Goal: Task Accomplishment & Management: Complete application form

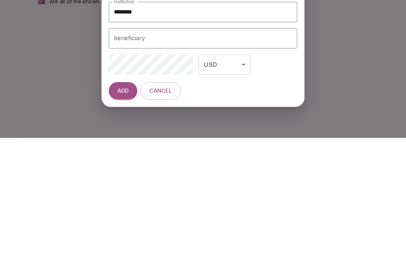
scroll to position [246, 0]
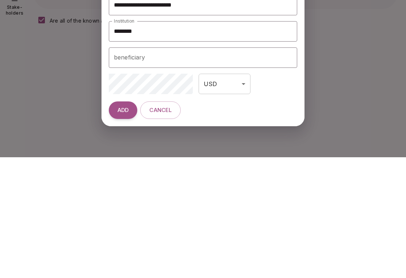
click at [128, 168] on div "beneficiary beneficiary" at bounding box center [203, 178] width 188 height 20
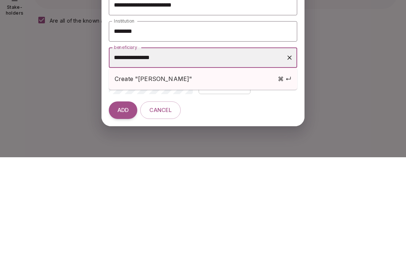
type input "**********"
click at [178, 195] on span "Create "Mary, Joan, Bobby"" at bounding box center [175, 199] width 120 height 9
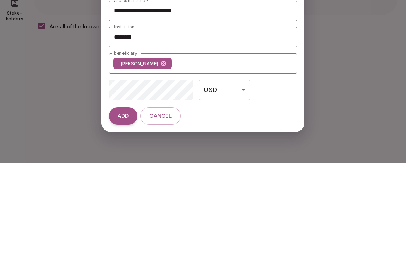
click at [124, 222] on button "ADD" at bounding box center [123, 231] width 28 height 18
click at [127, 228] on span "ADD" at bounding box center [123, 231] width 11 height 7
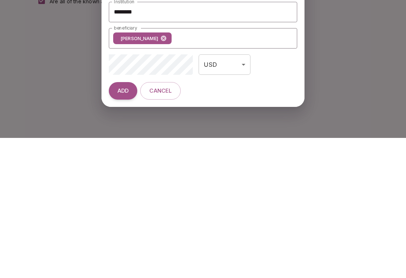
click at [123, 228] on span "ADD" at bounding box center [123, 231] width 11 height 7
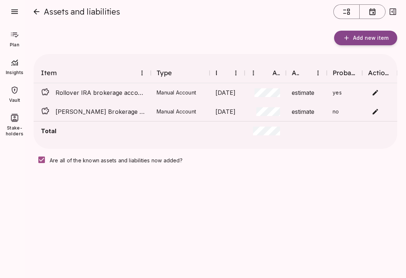
click at [362, 36] on span "Add new item" at bounding box center [370, 38] width 35 height 7
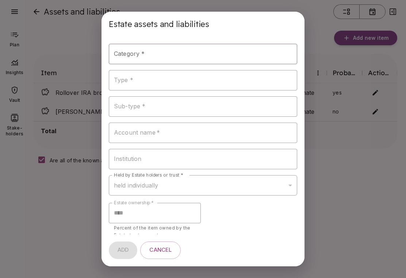
click at [173, 56] on input "Category *" at bounding box center [197, 54] width 171 height 14
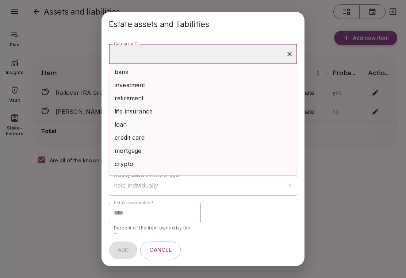
scroll to position [2, 0]
click at [142, 88] on li "investment" at bounding box center [203, 84] width 188 height 13
type input "**********"
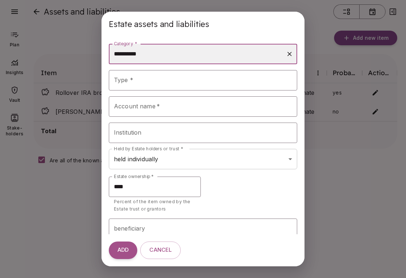
click at [136, 83] on input "Type *" at bounding box center [197, 80] width 171 height 14
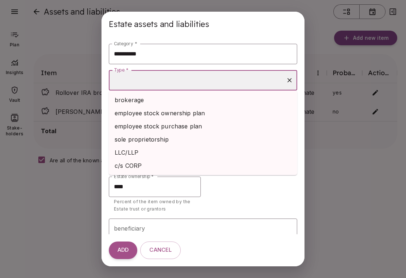
click at [140, 99] on li "brokerage" at bounding box center [203, 99] width 188 height 13
type input "*********"
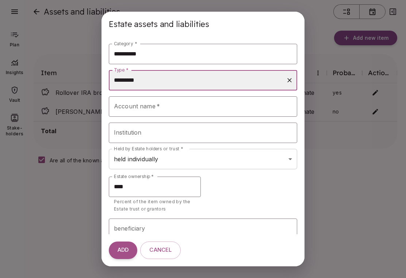
click at [148, 109] on div "Account name   * Account name   *" at bounding box center [203, 106] width 188 height 20
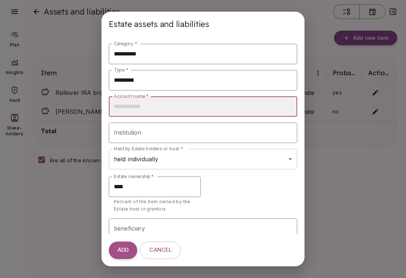
type input "*"
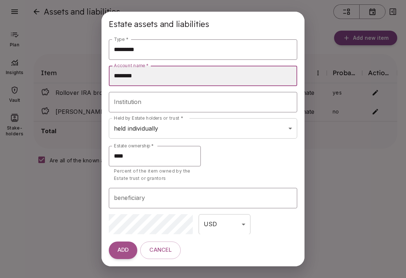
scroll to position [30, 0]
type input "********"
click at [131, 101] on div "Institution Institution" at bounding box center [203, 102] width 188 height 20
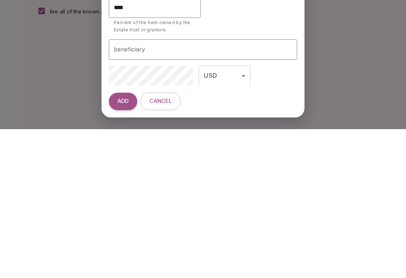
type input "********"
click at [128, 247] on span "ADD" at bounding box center [123, 250] width 11 height 7
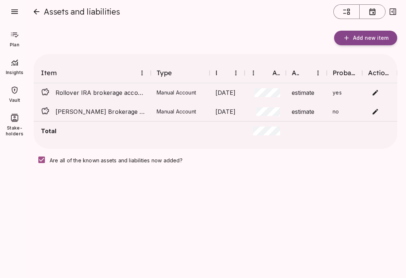
scroll to position [0, 0]
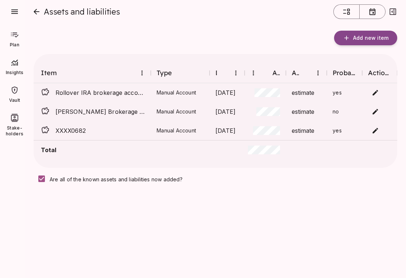
click at [361, 35] on span "Add new item" at bounding box center [370, 38] width 35 height 7
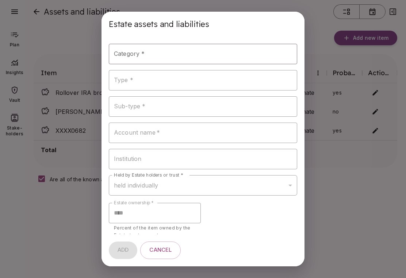
click at [156, 55] on input "Category *" at bounding box center [197, 54] width 171 height 14
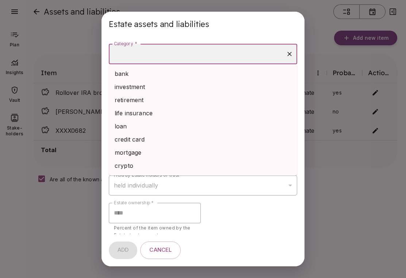
click at [143, 85] on li "investment" at bounding box center [203, 86] width 188 height 13
type input "**********"
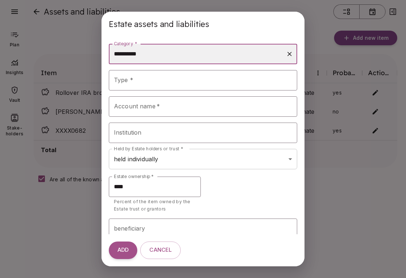
click at [156, 85] on input "Type *" at bounding box center [197, 80] width 171 height 14
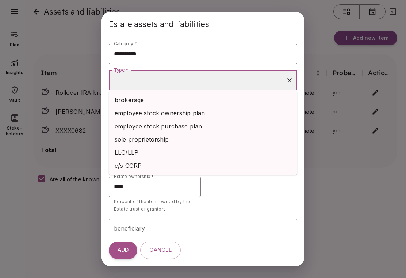
click at [140, 103] on li "brokerage" at bounding box center [203, 99] width 188 height 13
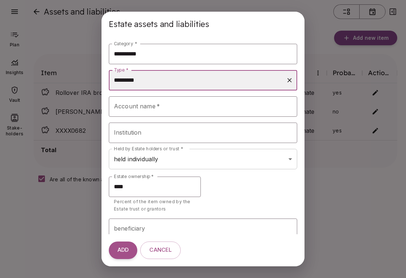
click at [190, 84] on input "*********" at bounding box center [197, 80] width 171 height 14
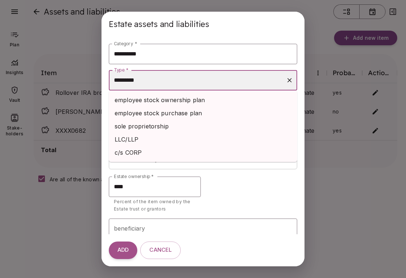
click at [253, 120] on li "sole proprietorship" at bounding box center [203, 126] width 188 height 13
type input "**********"
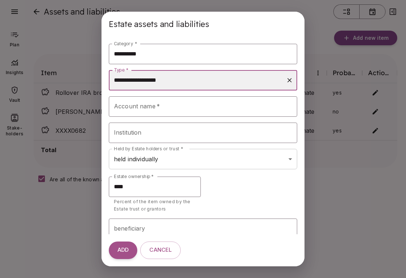
click at [136, 110] on div "Account name   * Account name   *" at bounding box center [203, 106] width 188 height 20
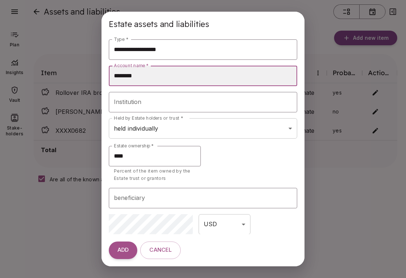
scroll to position [30, 0]
type input "********"
click at [139, 100] on div "Institution Institution" at bounding box center [203, 102] width 188 height 20
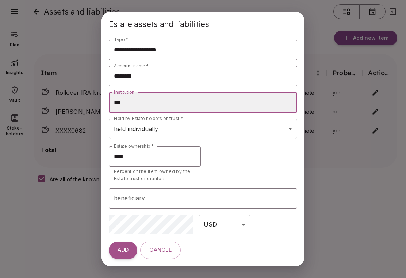
type input "*"
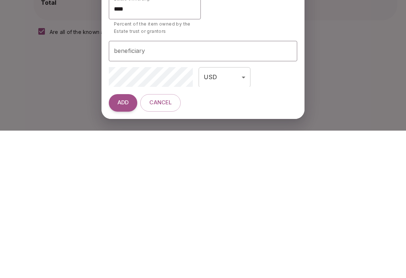
type input "********"
click at [120, 247] on span "ADD" at bounding box center [123, 250] width 11 height 7
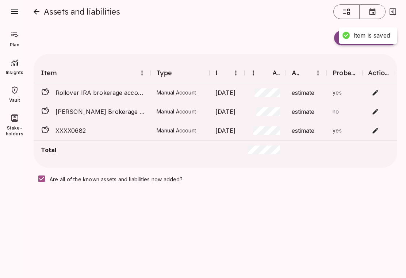
scroll to position [0, 0]
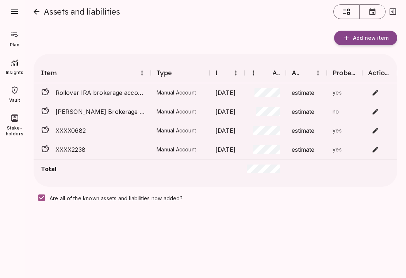
click at [366, 36] on span "Add new item" at bounding box center [370, 38] width 35 height 7
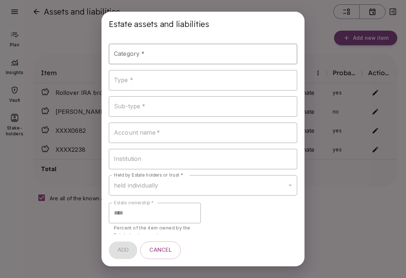
click at [160, 61] on input "Category *" at bounding box center [197, 54] width 171 height 14
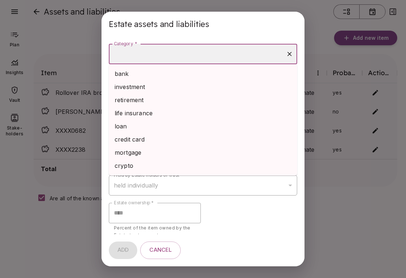
click at [148, 82] on li "investment" at bounding box center [203, 86] width 188 height 13
type input "**********"
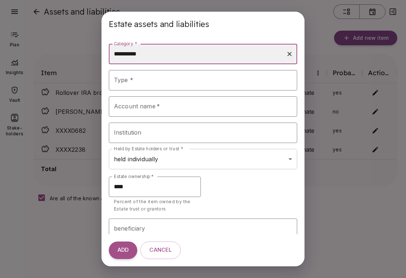
click at [201, 70] on div "Type *" at bounding box center [203, 80] width 188 height 20
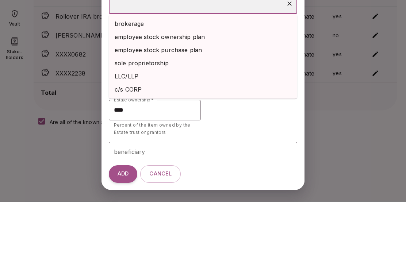
click at [133, 93] on li "brokerage" at bounding box center [203, 99] width 188 height 13
type input "*********"
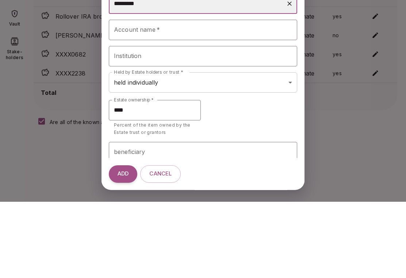
click at [131, 96] on div "Account name   * Account name   *" at bounding box center [203, 106] width 188 height 20
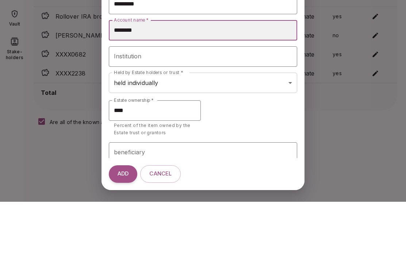
type input "********"
click at [126, 123] on div "Institution Institution" at bounding box center [203, 133] width 188 height 20
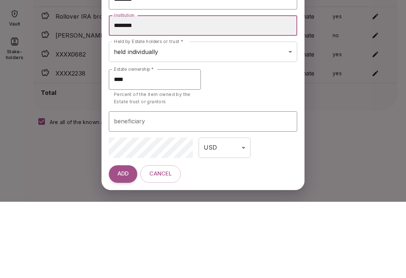
scroll to position [30, 0]
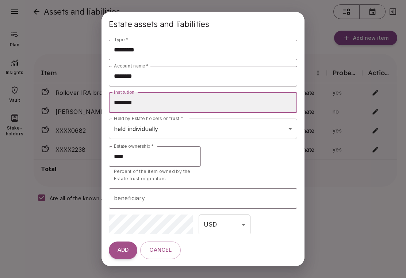
type input "********"
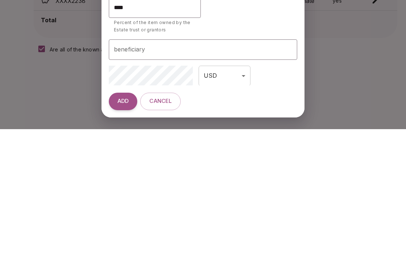
click at [126, 247] on span "ADD" at bounding box center [123, 250] width 11 height 7
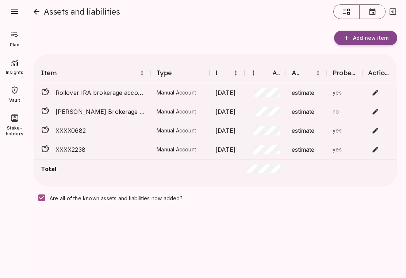
scroll to position [0, 0]
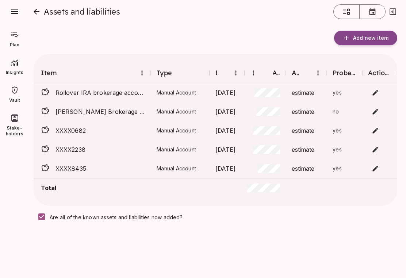
click at [38, 9] on icon "close" at bounding box center [36, 11] width 9 height 9
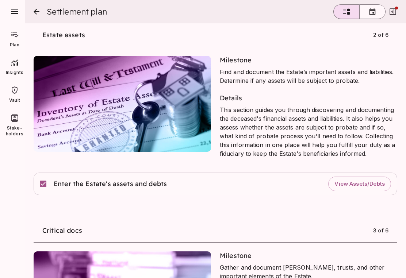
click at [359, 182] on span "View Assets/Debts" at bounding box center [359, 184] width 50 height 7
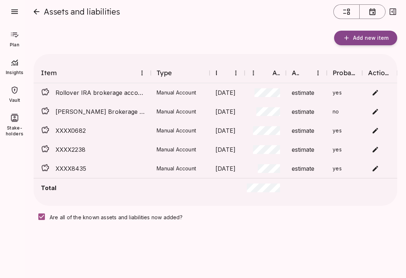
click at [360, 39] on span "Add new item" at bounding box center [370, 38] width 35 height 7
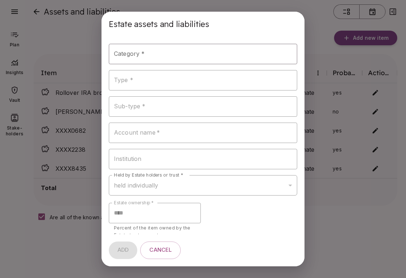
click at [189, 55] on input "Category *" at bounding box center [197, 54] width 171 height 14
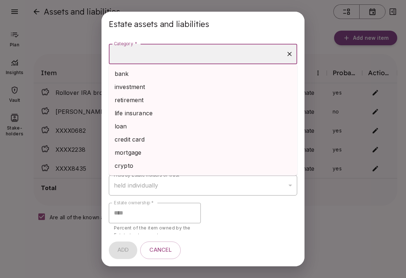
click at [127, 72] on li "bank" at bounding box center [203, 73] width 188 height 13
type input "****"
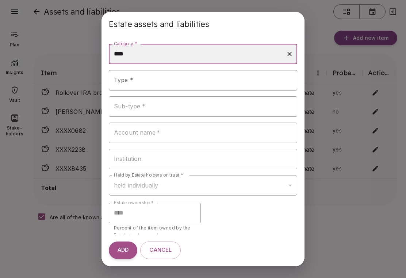
click at [147, 80] on input "Type *" at bounding box center [197, 80] width 171 height 14
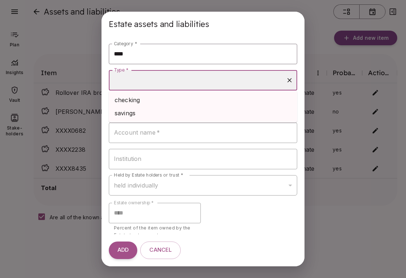
click at [130, 113] on li "savings" at bounding box center [203, 113] width 188 height 13
type input "*******"
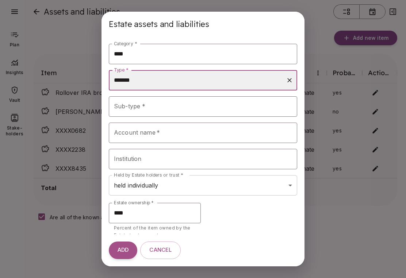
click at [162, 106] on input "Sub-type *" at bounding box center [197, 107] width 171 height 14
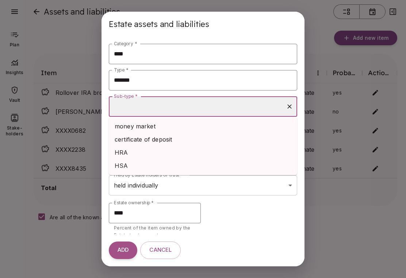
click at [291, 108] on icon "Clear" at bounding box center [289, 106] width 7 height 7
click at [233, 186] on body "Plan Insights Vault Stake-holders Insights 2 Tasks completed 4 to complete in t…" at bounding box center [203, 139] width 406 height 278
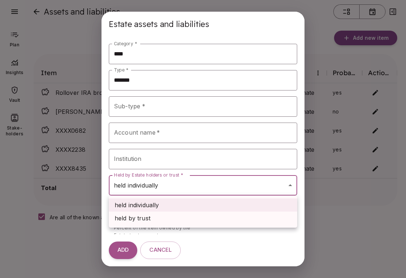
click at [136, 160] on div at bounding box center [203, 139] width 406 height 278
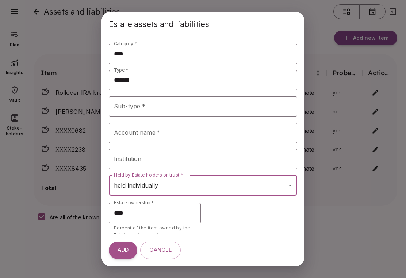
click at [122, 165] on input "Institution" at bounding box center [203, 159] width 188 height 20
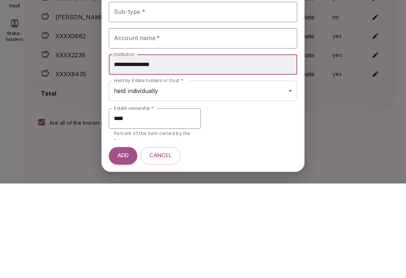
click at [141, 149] on input "**********" at bounding box center [203, 159] width 188 height 20
type input "**********"
click at [128, 123] on input "Account name   *" at bounding box center [203, 133] width 188 height 20
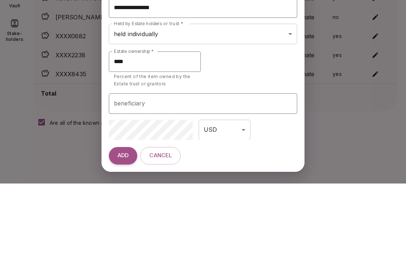
scroll to position [57, 0]
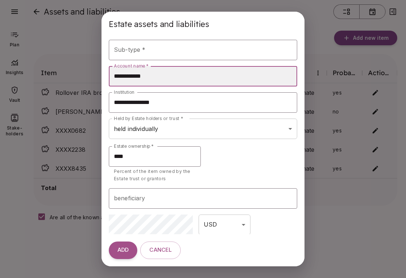
type input "**********"
click at [355, 224] on div "**********" at bounding box center [203, 139] width 406 height 278
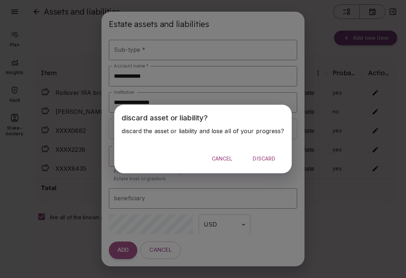
click at [167, 253] on div "discard asset or liability? discard the asset or liability and lose all of your…" at bounding box center [203, 139] width 406 height 278
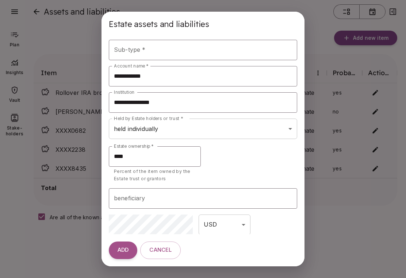
click at [42, 254] on div "**********" at bounding box center [203, 139] width 406 height 278
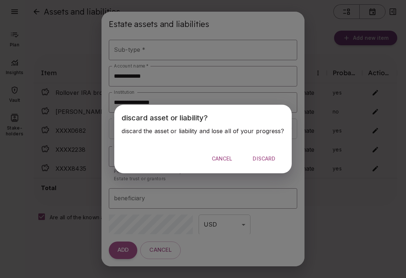
click at [169, 248] on div "discard asset or liability? discard the asset or liability and lose all of your…" at bounding box center [203, 139] width 406 height 278
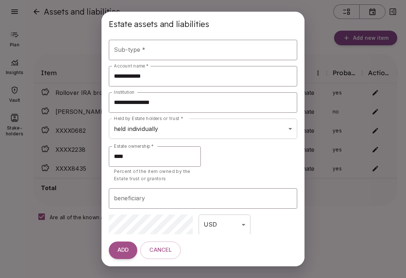
click at [165, 251] on span "Cancel" at bounding box center [160, 250] width 22 height 7
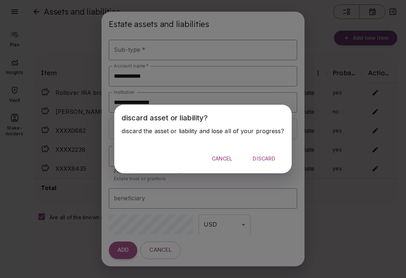
click at [223, 158] on span "Cancel" at bounding box center [222, 158] width 21 height 7
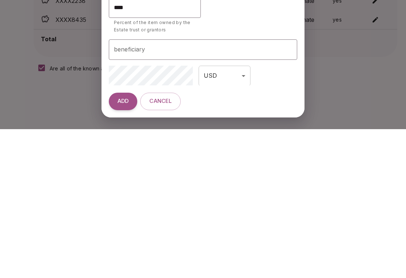
click at [119, 242] on button "ADD" at bounding box center [123, 251] width 28 height 18
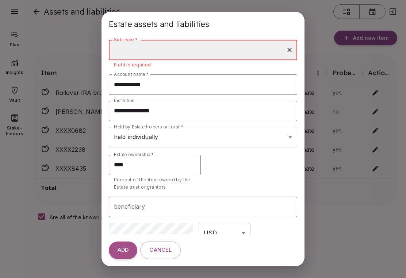
click at [134, 55] on input "Sub-type *" at bounding box center [197, 50] width 171 height 14
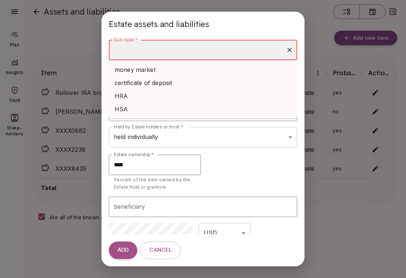
click at [287, 51] on icon "Clear" at bounding box center [289, 49] width 7 height 7
click at [148, 68] on li "money market" at bounding box center [203, 69] width 188 height 13
type input "**********"
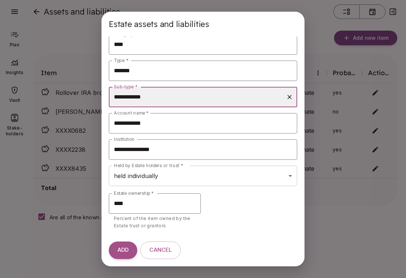
scroll to position [9, 0]
click at [126, 252] on span "ADD" at bounding box center [123, 250] width 11 height 7
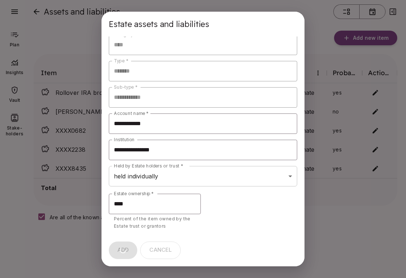
click at [334, 226] on div "**********" at bounding box center [203, 139] width 406 height 278
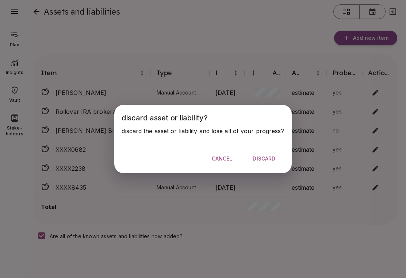
scroll to position [0, 0]
click at [239, 240] on div "discard asset or liability? discard the asset or liability and lose all of your…" at bounding box center [203, 139] width 406 height 278
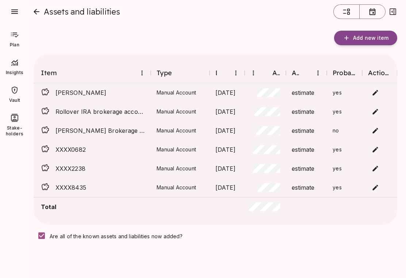
click at [346, 70] on div "Probate" at bounding box center [343, 73] width 23 height 9
click at [41, 12] on button "close" at bounding box center [36, 11] width 15 height 15
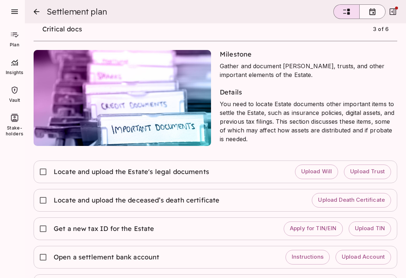
scroll to position [448, 0]
click at [350, 200] on span "Upload Death Certificate" at bounding box center [351, 199] width 67 height 7
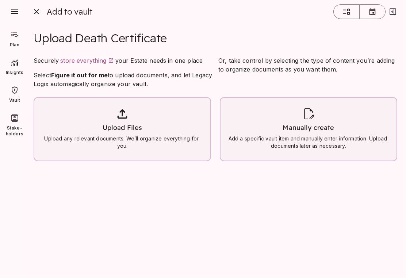
click at [127, 117] on icon at bounding box center [123, 114] width 10 height 10
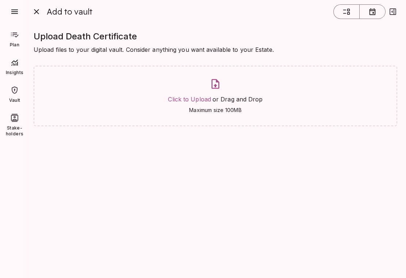
click at [204, 102] on span "Click to Upload" at bounding box center [189, 99] width 43 height 7
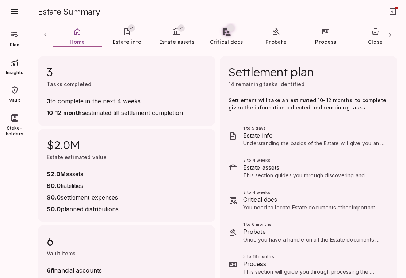
click at [63, 102] on span "3 to complete in the next 4 weeks" at bounding box center [115, 101] width 136 height 9
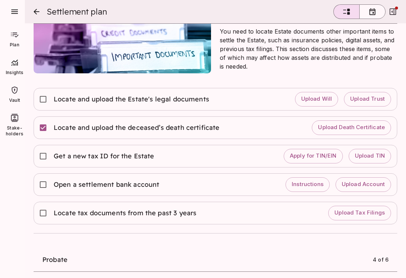
scroll to position [520, 0]
click at [100, 188] on span "Open a settlement bank account" at bounding box center [107, 184] width 107 height 9
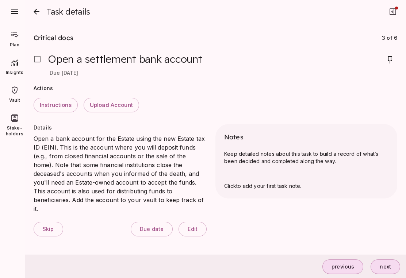
scroll to position [0, 0]
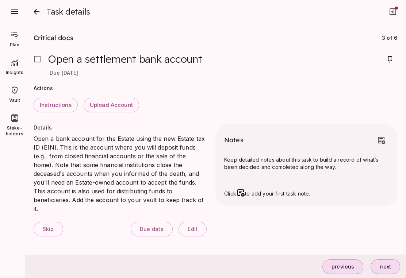
click at [41, 9] on icon "close" at bounding box center [36, 11] width 9 height 9
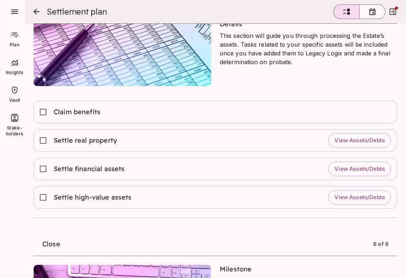
scroll to position [1061, 0]
click at [337, 142] on span "View Assets/Debts" at bounding box center [359, 140] width 50 height 7
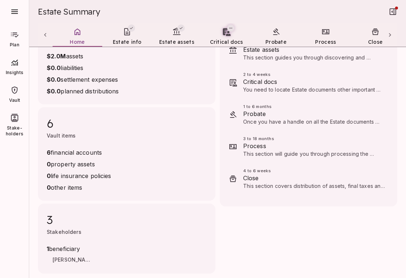
scroll to position [118, 0]
click at [86, 166] on span "0 property assets" at bounding box center [79, 164] width 64 height 9
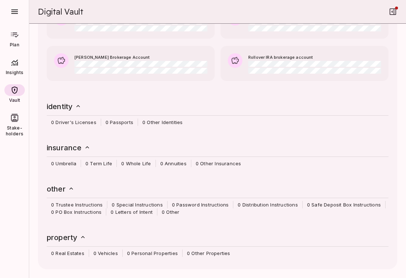
scroll to position [307, 0]
click at [70, 254] on span "0 Real Estates" at bounding box center [68, 253] width 42 height 7
click at [57, 254] on span "0 Real Estates" at bounding box center [68, 253] width 42 height 7
click at [69, 246] on div at bounding box center [218, 247] width 342 height 6
click at [83, 238] on icon at bounding box center [83, 238] width 4 height 2
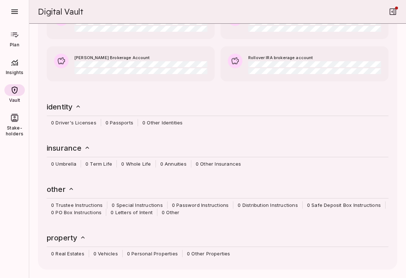
click at [58, 260] on div "property 0 Real Estates 0 Vehicles 0 Personal Properties 0 Other Properties" at bounding box center [217, 244] width 356 height 32
click at [57, 259] on div "property 0 Real Estates 0 Vehicles 0 Personal Properties 0 Other Properties" at bounding box center [217, 244] width 356 height 32
click at [72, 254] on span "0 Real Estates" at bounding box center [68, 253] width 42 height 7
click at [88, 238] on div "property" at bounding box center [218, 238] width 342 height 12
click at [81, 236] on icon at bounding box center [82, 237] width 7 height 7
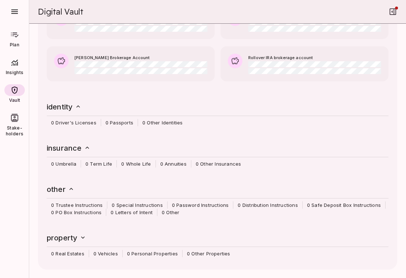
click at [17, 92] on icon at bounding box center [14, 90] width 9 height 9
click at [18, 38] on icon at bounding box center [14, 34] width 9 height 9
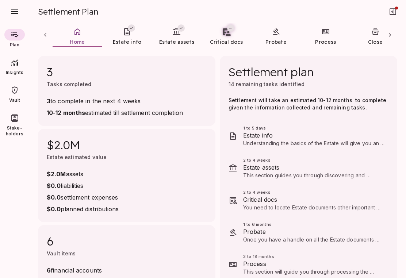
click at [393, 34] on icon at bounding box center [389, 34] width 7 height 7
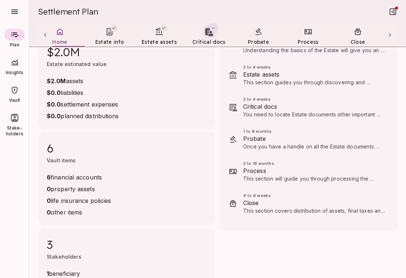
scroll to position [94, 0]
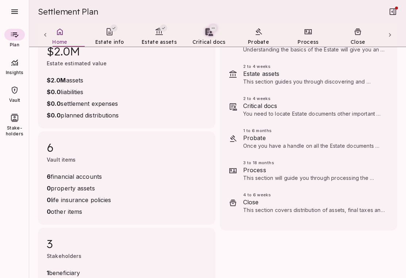
click at [66, 193] on div "6 financial accounts 0 property assets 0 life insurance policies 0 other items" at bounding box center [79, 194] width 64 height 44
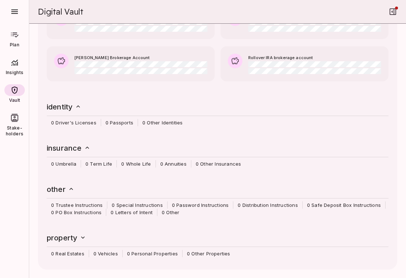
click at [99, 165] on span "0 Term Life" at bounding box center [98, 163] width 35 height 7
click at [98, 170] on div "insurance 0 Umbrella 0 Term Life 0 Whole Life 0 Annuities 0 Other Insurances" at bounding box center [217, 155] width 356 height 32
click at [397, 9] on span "button" at bounding box center [396, 8] width 3 height 3
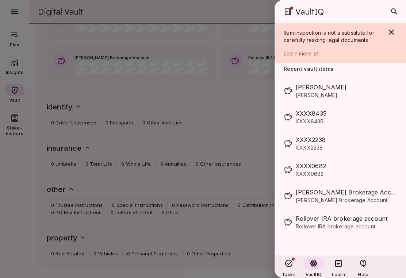
click at [296, 6] on span "VaultIQ" at bounding box center [309, 11] width 28 height 15
click at [244, 10] on div at bounding box center [203, 139] width 406 height 278
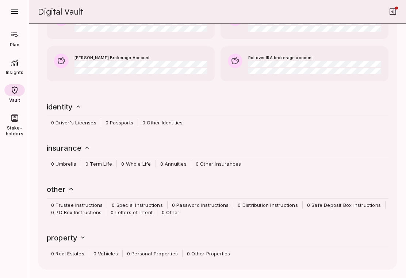
click at [19, 11] on button "button" at bounding box center [14, 11] width 15 height 15
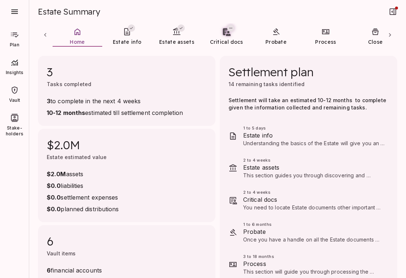
click at [84, 36] on link "Home" at bounding box center [78, 36] width 50 height 26
click at [128, 37] on link "Estate info" at bounding box center [127, 36] width 50 height 26
click at [281, 172] on span "Estate assets" at bounding box center [314, 167] width 142 height 9
click at [254, 176] on span "This section guides you through discovering and documenting the deceased's fina…" at bounding box center [314, 197] width 142 height 50
click at [99, 106] on div "3 to complete in the next 4 weeks 10-12 months estimated till settlement comple…" at bounding box center [115, 107] width 136 height 20
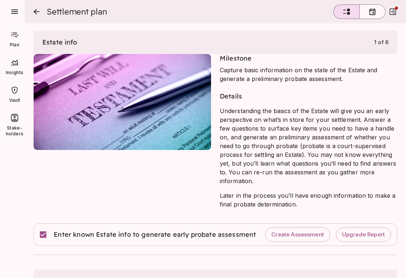
scroll to position [442, 0]
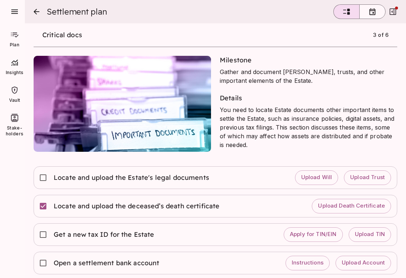
click at [320, 235] on span "Apply for TIN/EIN" at bounding box center [313, 234] width 47 height 7
